Goal: Find specific page/section: Find specific page/section

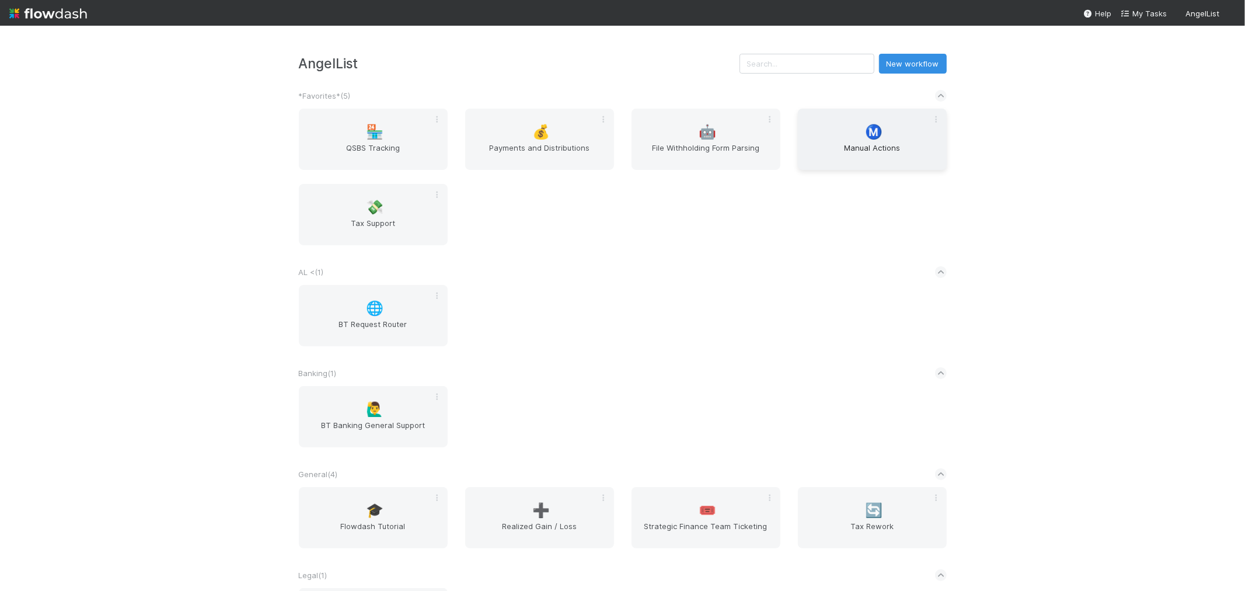
click at [854, 133] on div "Ⓜ️ Manual Actions" at bounding box center [872, 139] width 149 height 61
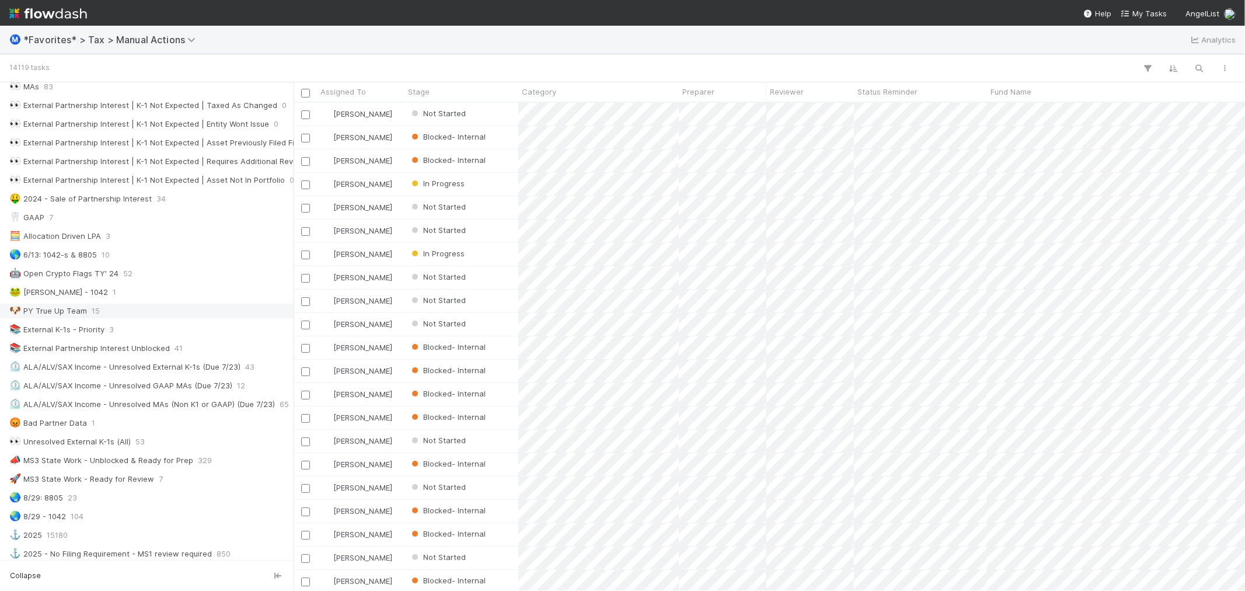
scroll to position [518, 0]
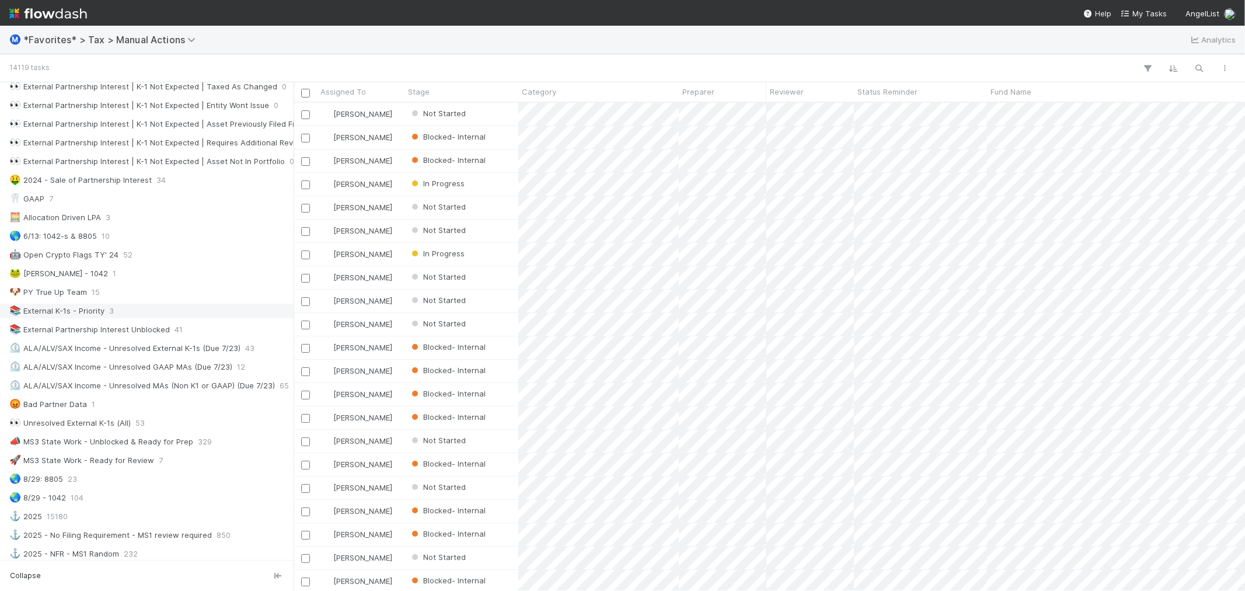
click at [151, 310] on div "📚 External K-1s - Priority 3" at bounding box center [149, 311] width 281 height 15
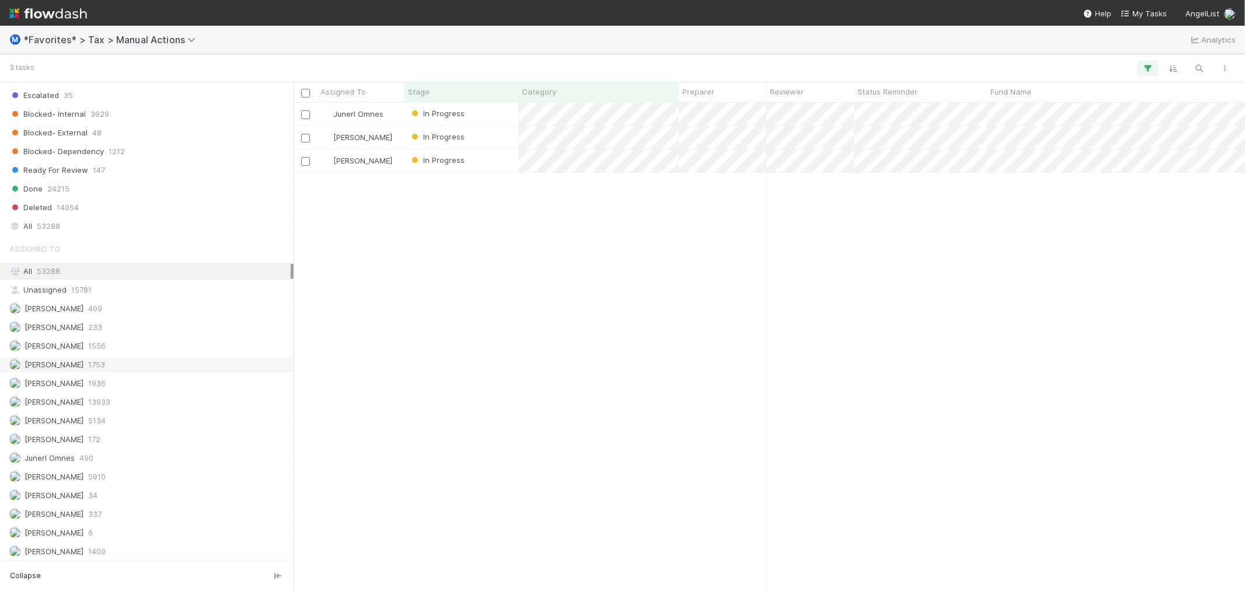
scroll to position [1222, 0]
click at [120, 433] on div "Junerl Omnes 490" at bounding box center [149, 437] width 281 height 15
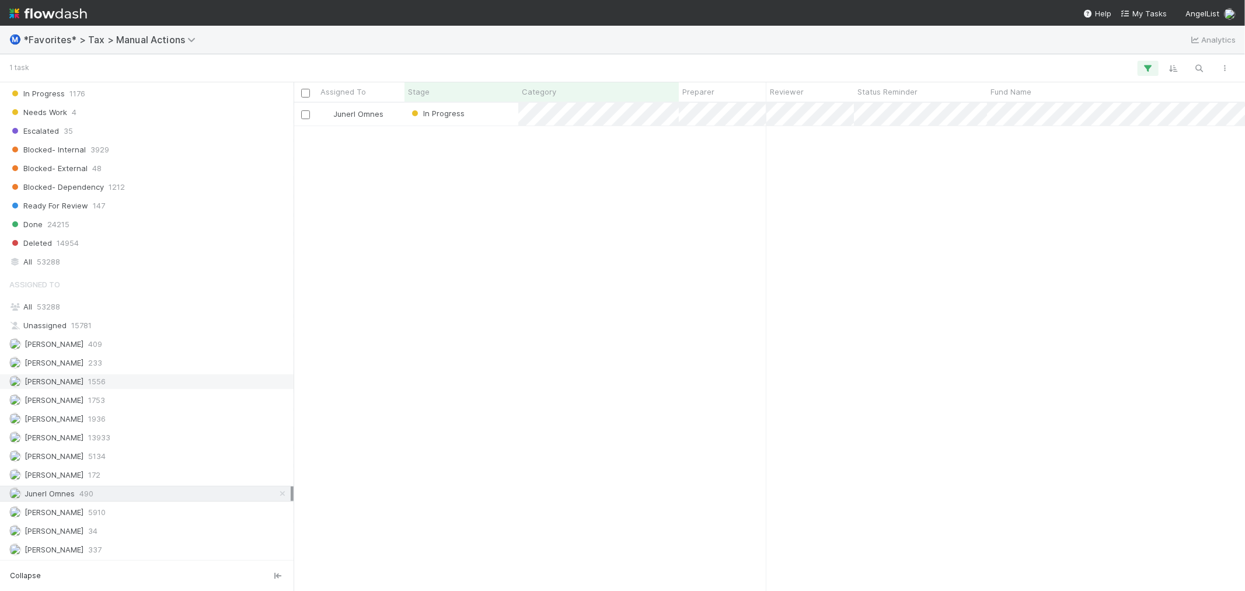
scroll to position [478, 942]
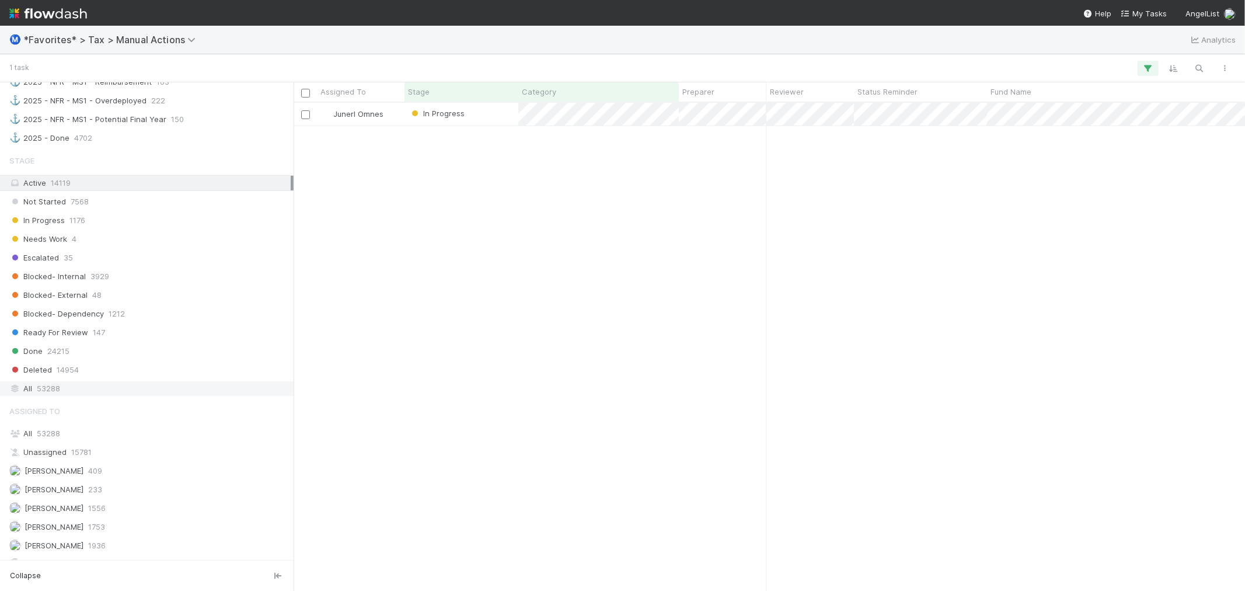
click at [119, 396] on div "All 53288" at bounding box center [149, 388] width 281 height 15
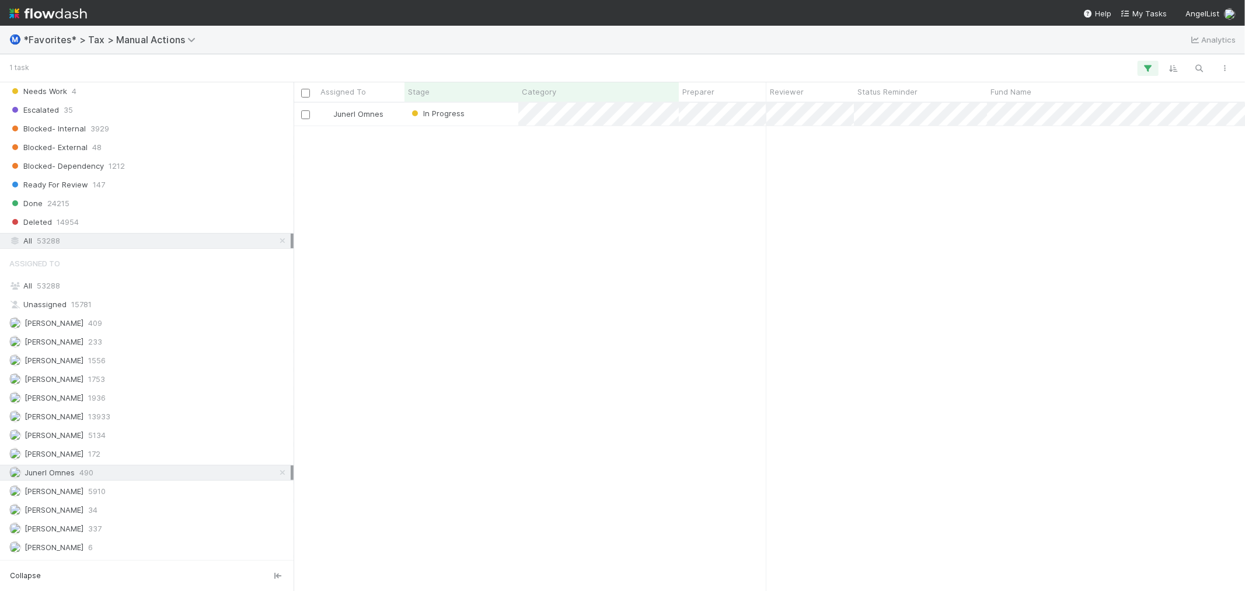
scroll to position [1222, 0]
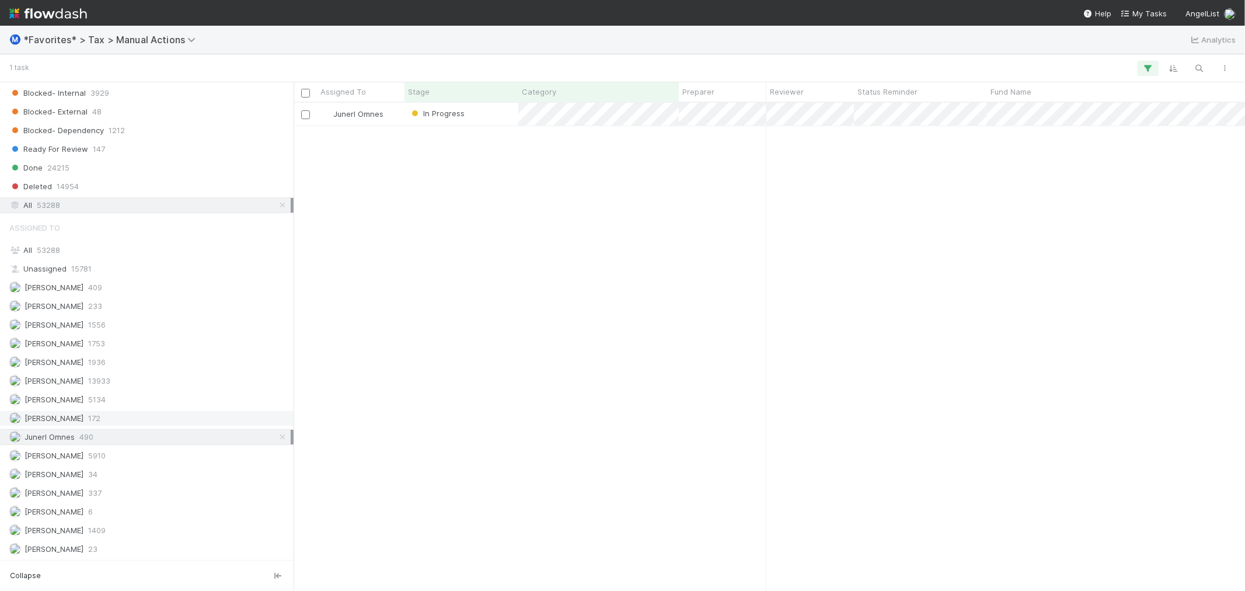
click at [131, 411] on div "[PERSON_NAME] 172" at bounding box center [149, 418] width 281 height 15
click at [135, 433] on div "Junerl Omnes 490" at bounding box center [149, 437] width 281 height 15
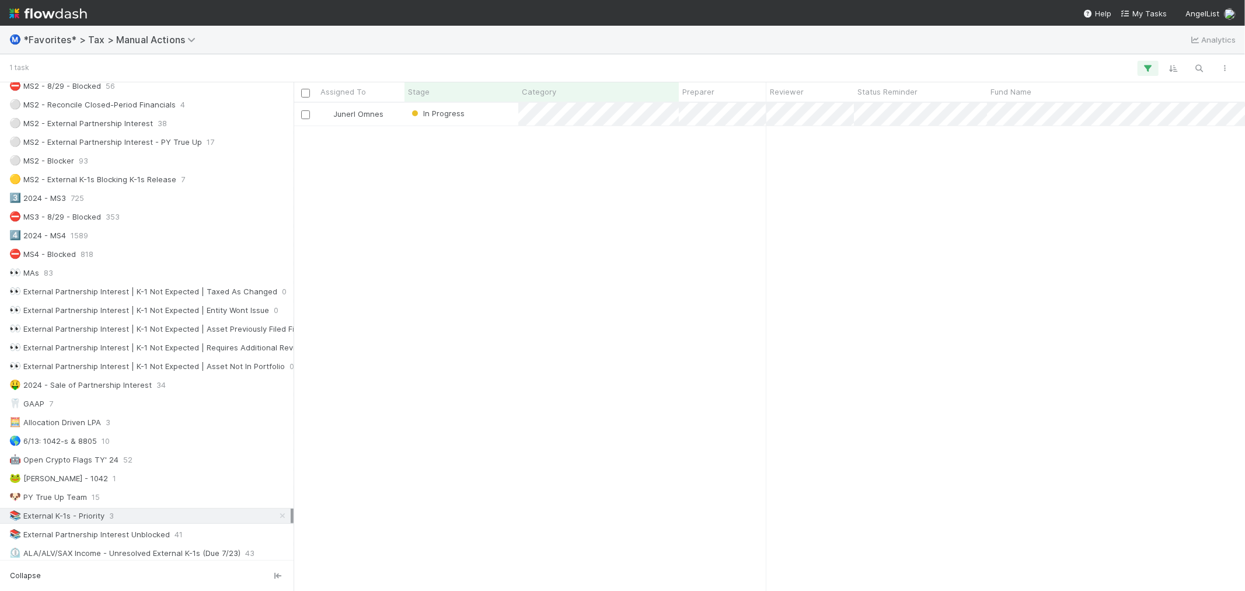
scroll to position [508, 0]
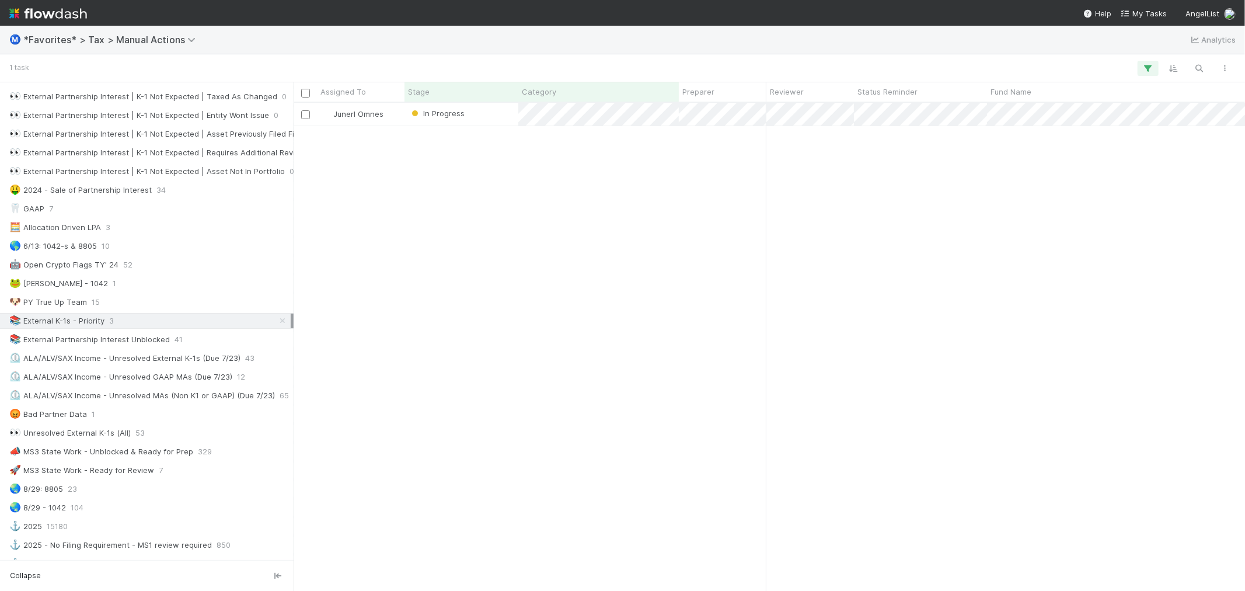
click at [146, 324] on div "📚 External K-1s - Priority 3" at bounding box center [149, 321] width 281 height 15
click at [569, 314] on div "Junerl Omnes In Progress [DATE] 3:53:30 PM [DATE] 6:46:41 AM 0" at bounding box center [770, 346] width 952 height 487
click at [490, 113] on div "In Progress" at bounding box center [462, 114] width 114 height 23
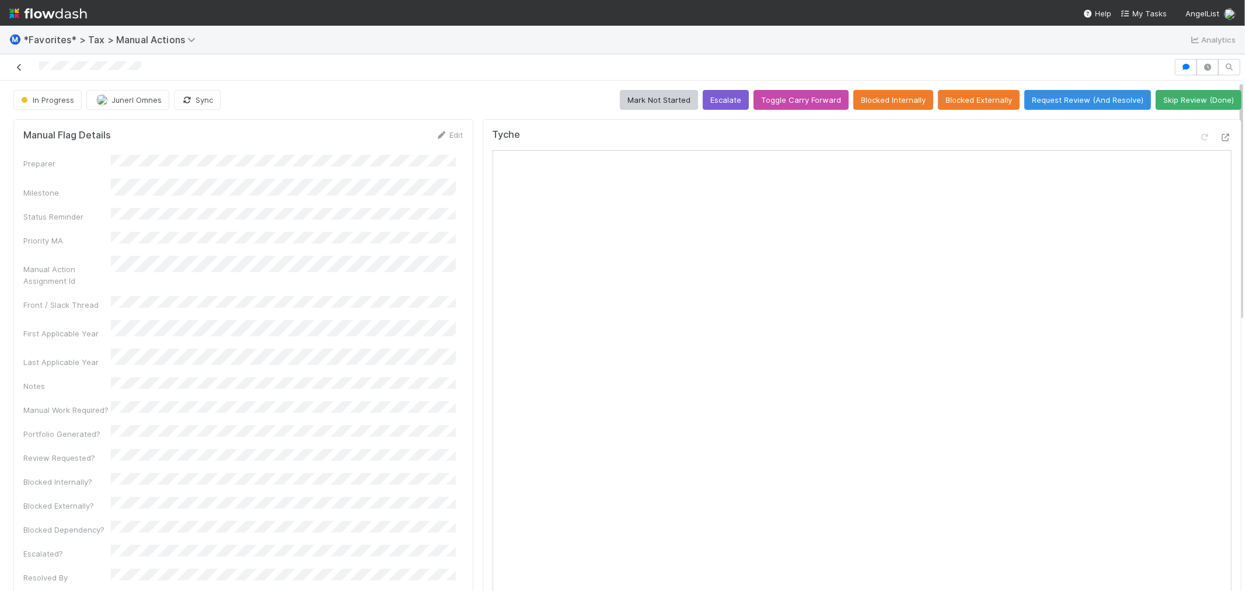
click at [23, 68] on icon at bounding box center [19, 68] width 12 height 8
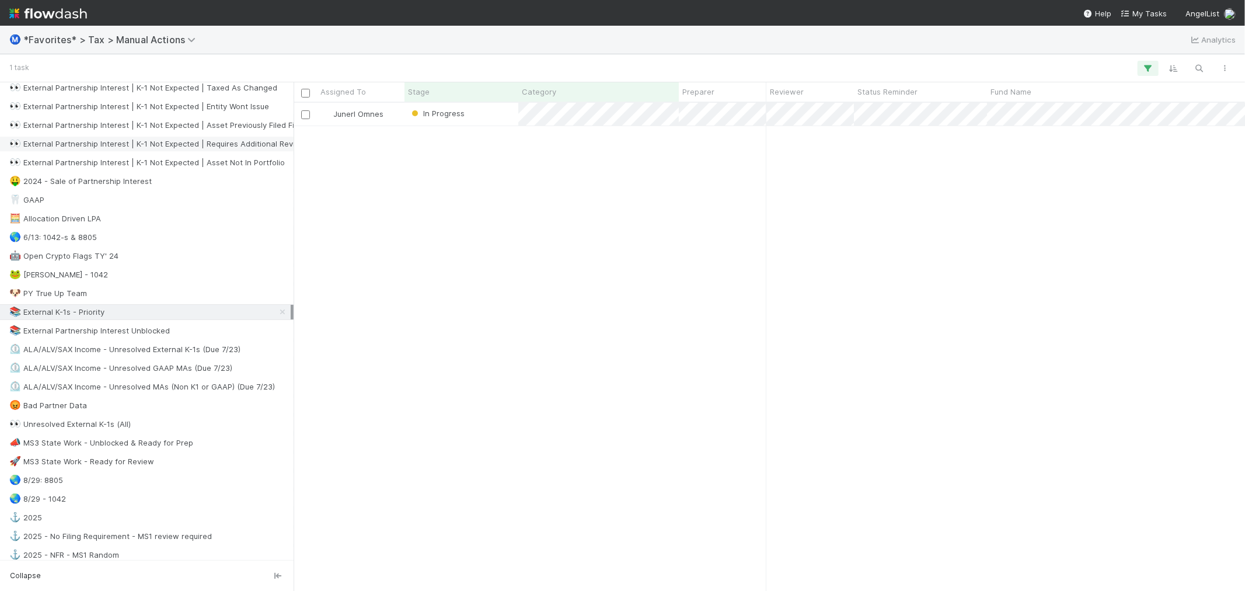
scroll to position [518, 0]
click at [197, 299] on div "🐶 PY True Up Team" at bounding box center [149, 292] width 281 height 15
click at [195, 314] on div "📚 External K-1s - Priority 3" at bounding box center [149, 311] width 281 height 15
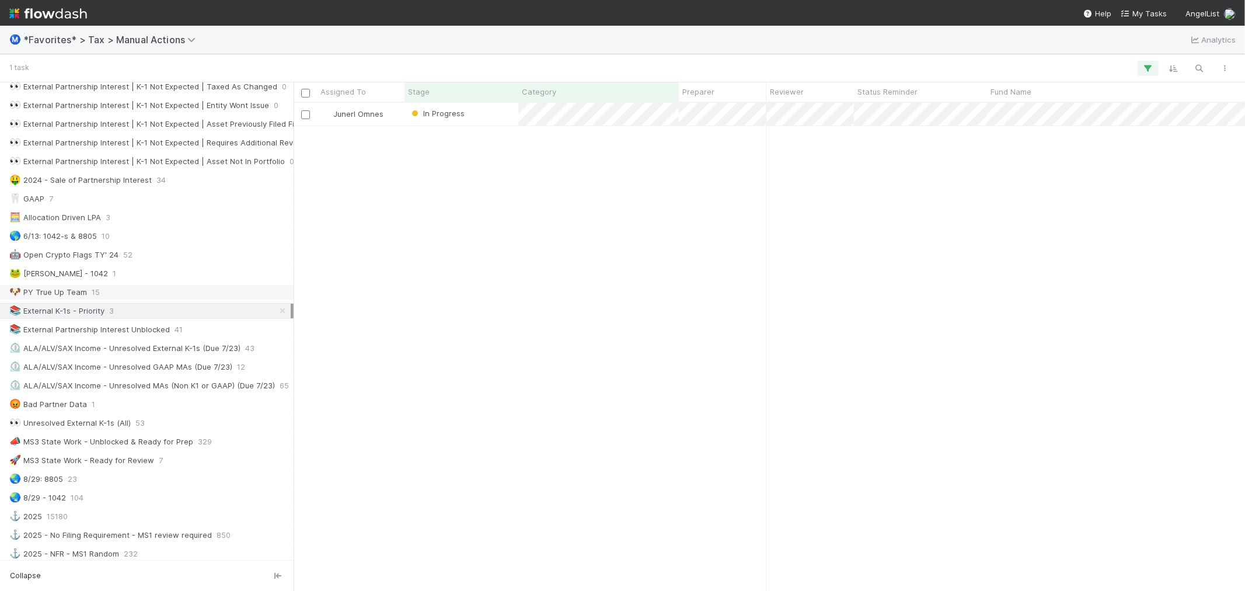
click at [195, 299] on div "🐶 PY True Up Team 15" at bounding box center [149, 292] width 281 height 15
click at [195, 316] on div "📚 External K-1s - Priority 3" at bounding box center [149, 311] width 281 height 15
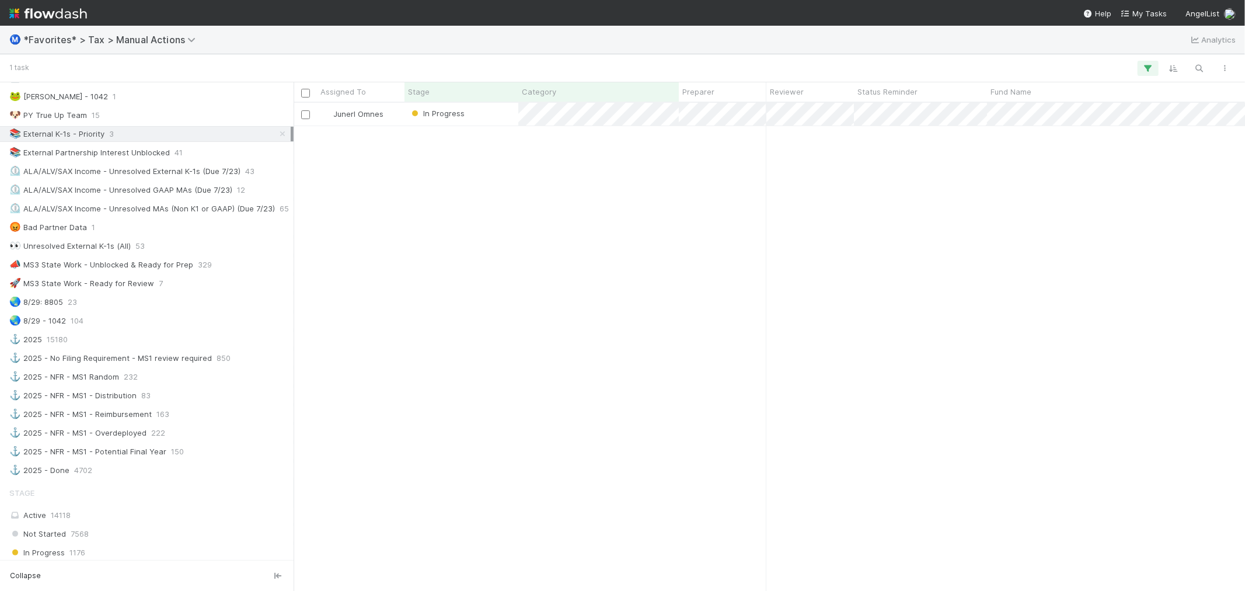
scroll to position [518, 0]
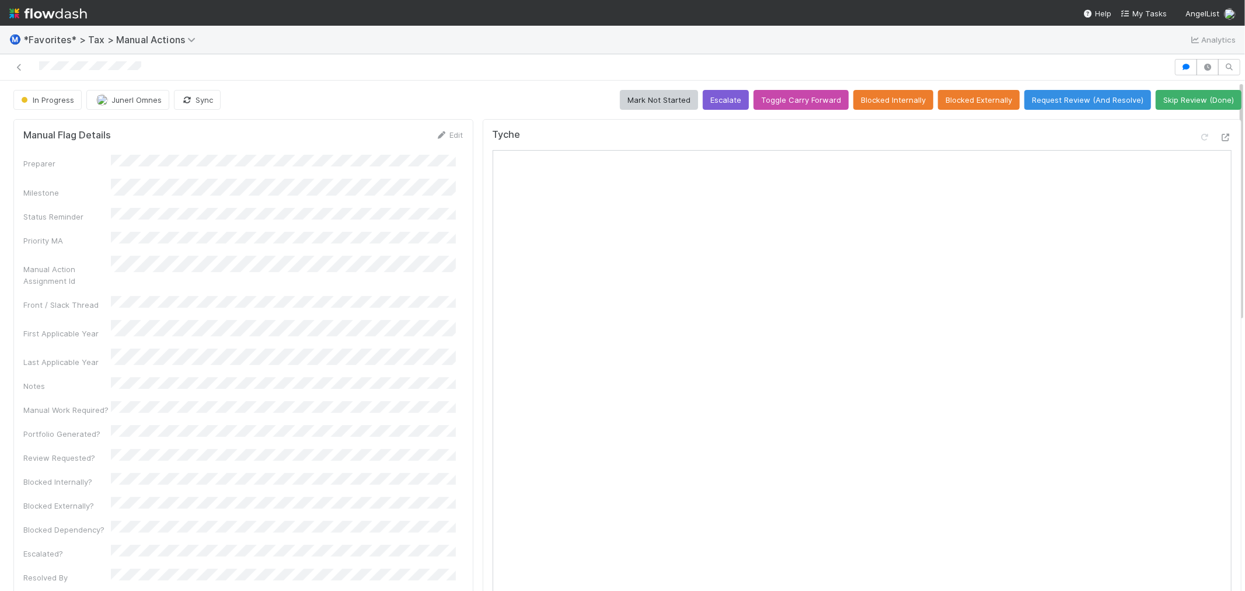
click at [410, 50] on div "Ⓜ️ *Favorites* > Tax > Manual Actions Analytics" at bounding box center [622, 40] width 1245 height 28
click at [1220, 134] on icon at bounding box center [1226, 138] width 12 height 8
